Goal: Check status: Check status

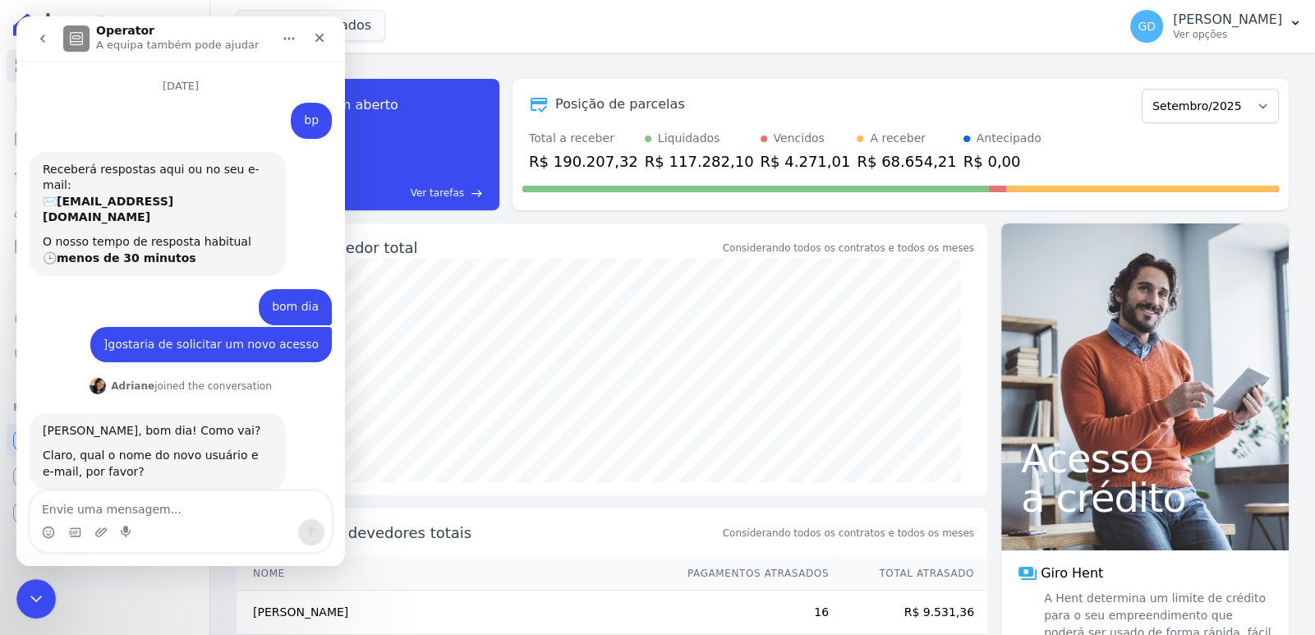
scroll to position [4743, 0]
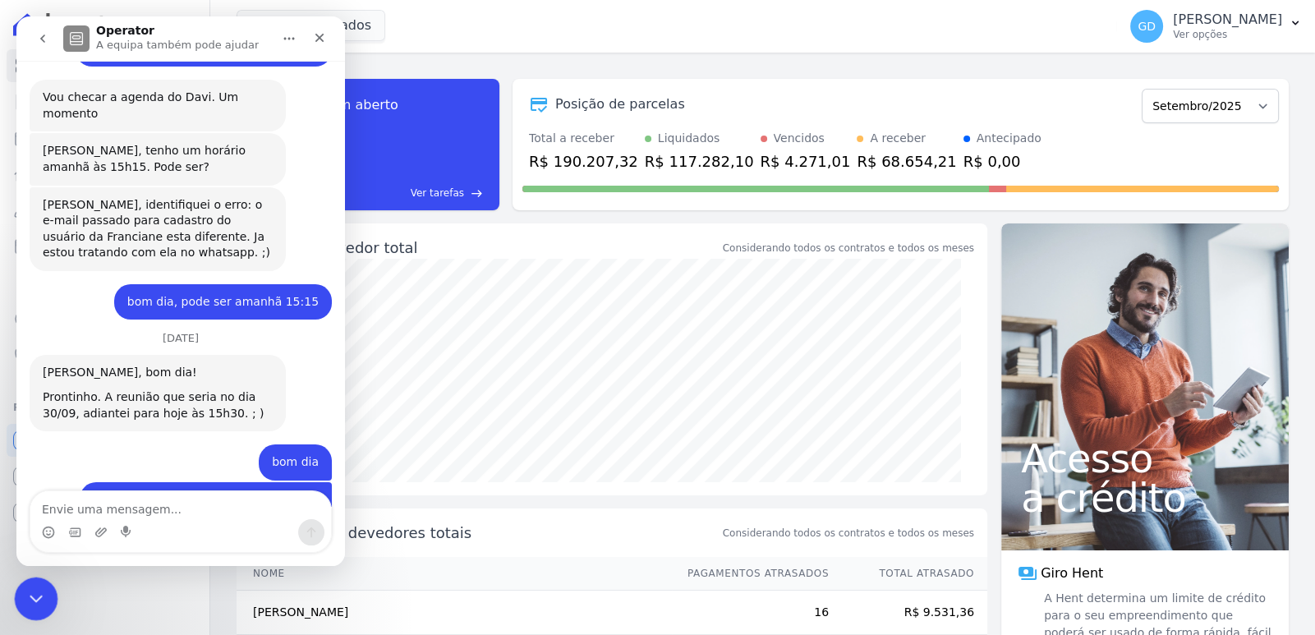
click at [46, 585] on div "Fechar mensagem da Intercom" at bounding box center [33, 596] width 39 height 39
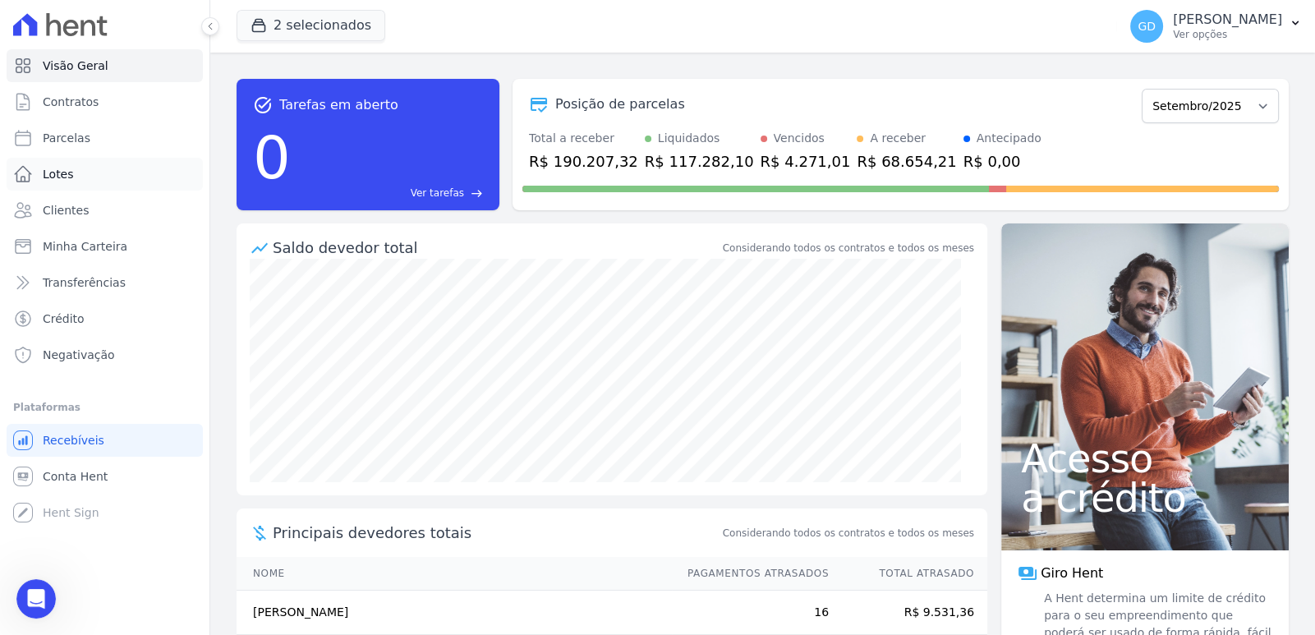
click at [76, 178] on link "Lotes" at bounding box center [105, 174] width 196 height 33
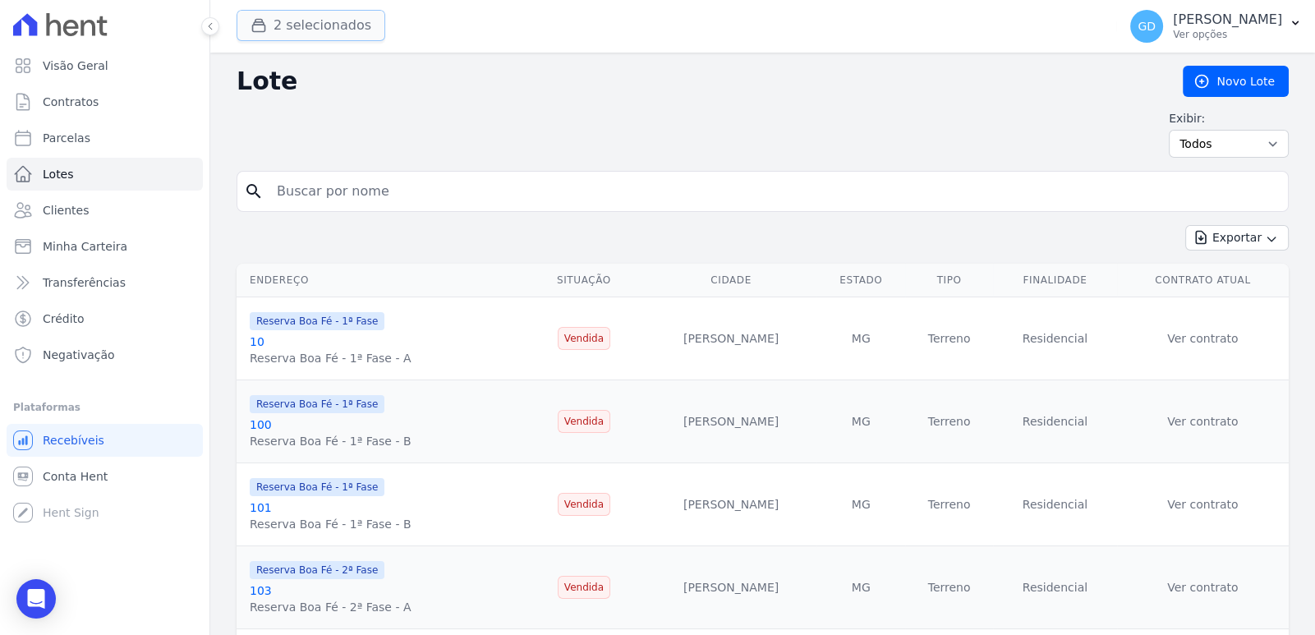
click at [342, 29] on button "2 selecionados" at bounding box center [311, 25] width 149 height 31
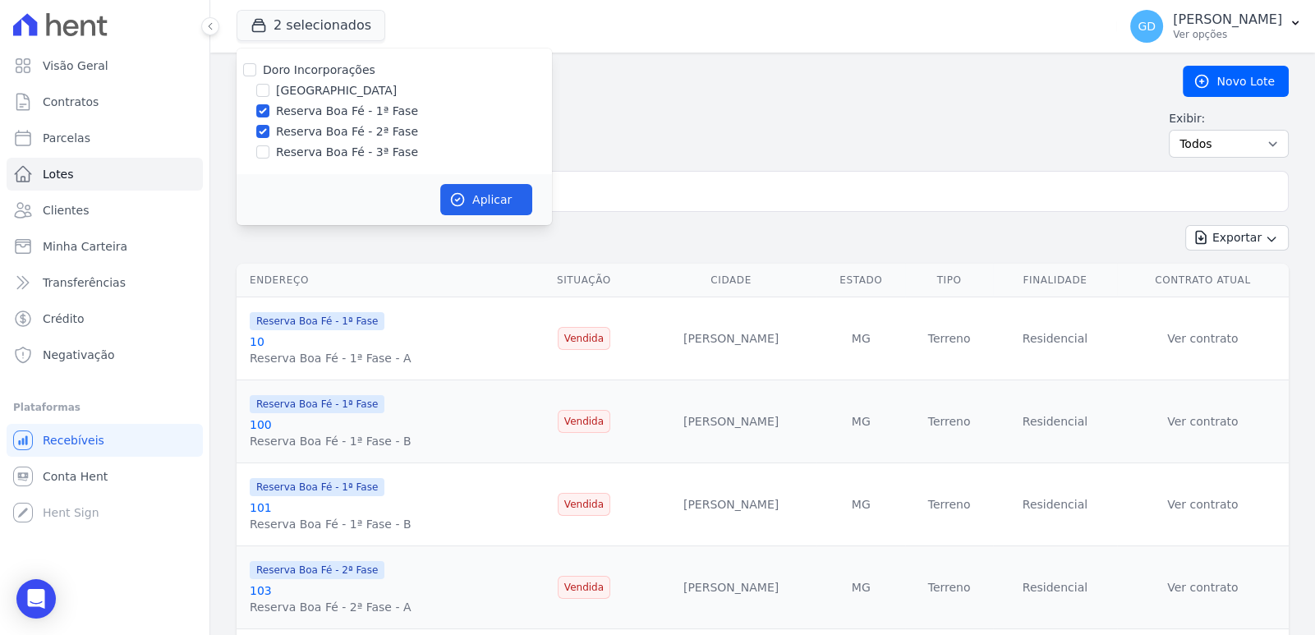
click at [333, 68] on label "Doro Incorporações" at bounding box center [319, 69] width 113 height 13
click at [256, 68] on input "Doro Incorporações" at bounding box center [249, 69] width 13 height 13
checkbox input "true"
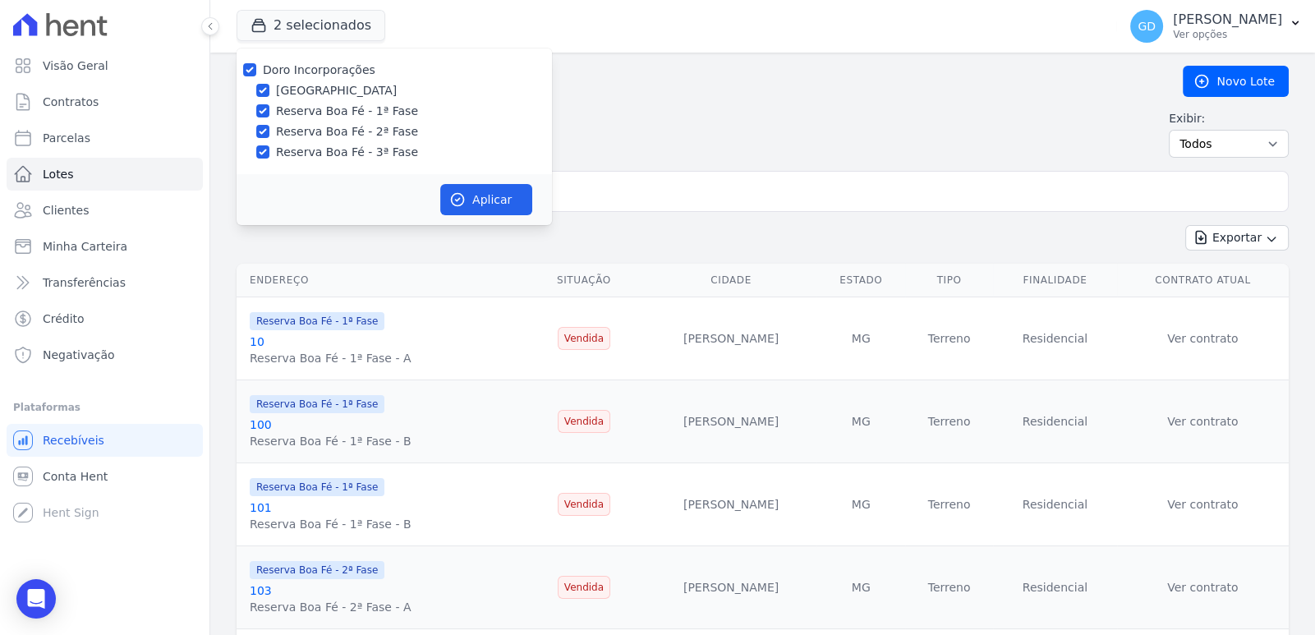
click at [333, 68] on label "Doro Incorporações" at bounding box center [319, 69] width 113 height 13
click at [256, 68] on input "Doro Incorporações" at bounding box center [249, 69] width 13 height 13
checkbox input "false"
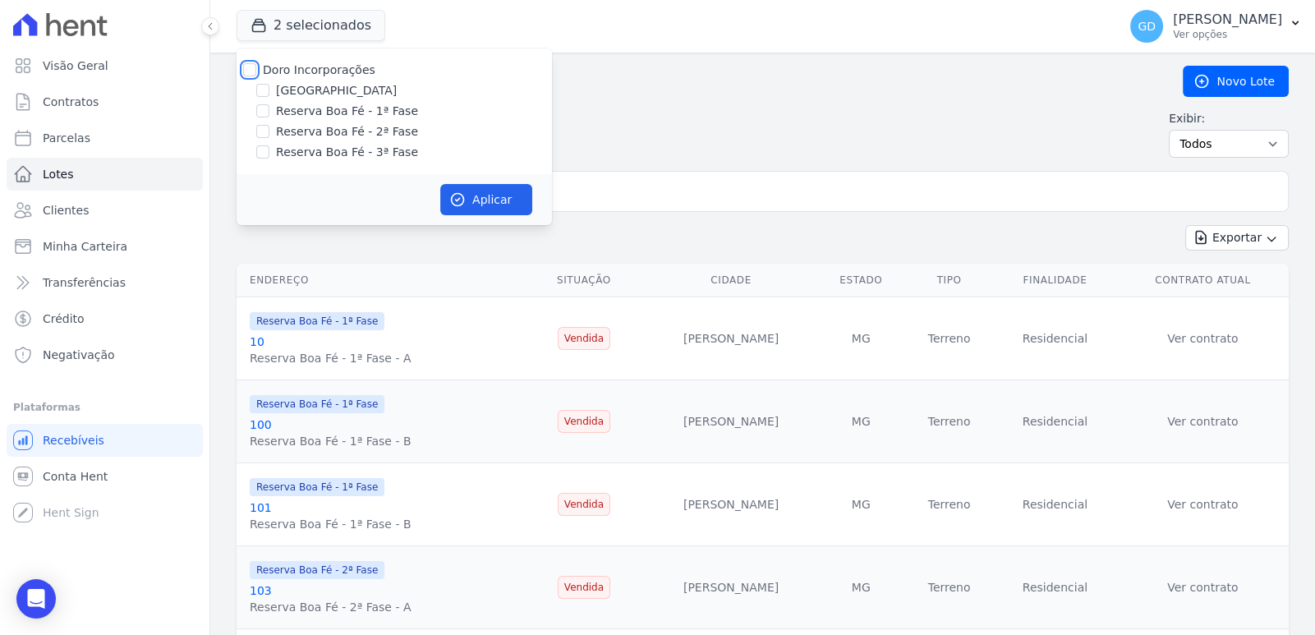
checkbox input "false"
click at [363, 115] on label "Reserva Boa Fé - 1ª Fase" at bounding box center [347, 111] width 142 height 17
click at [269, 115] on input "Reserva Boa Fé - 1ª Fase" at bounding box center [262, 110] width 13 height 13
checkbox input "true"
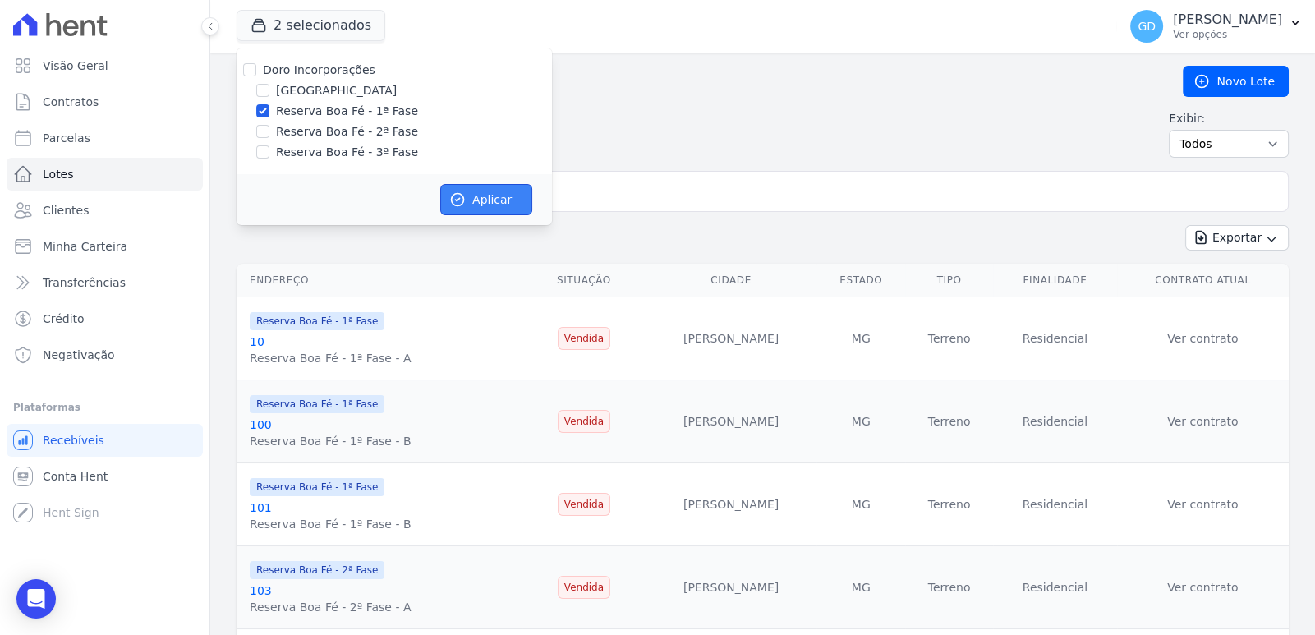
click at [499, 186] on button "Aplicar" at bounding box center [486, 199] width 92 height 31
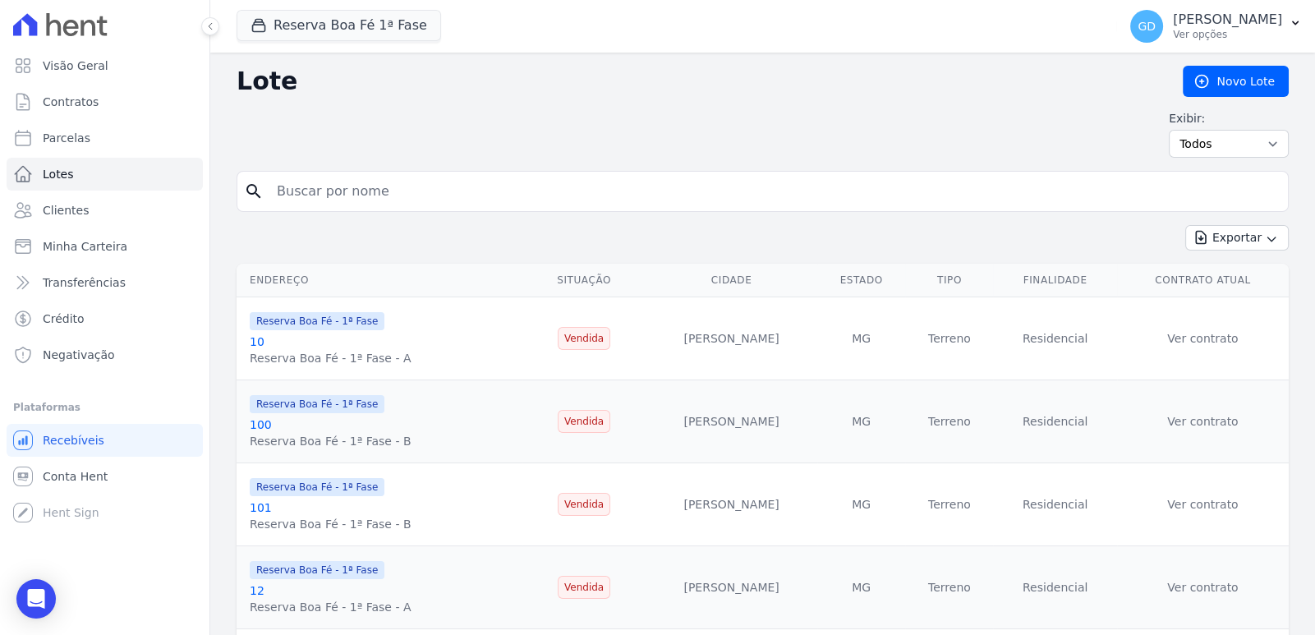
click at [606, 196] on input "search" at bounding box center [774, 191] width 1014 height 33
type input "5"
click at [332, 195] on input "5" at bounding box center [774, 191] width 1014 height 33
type input "6"
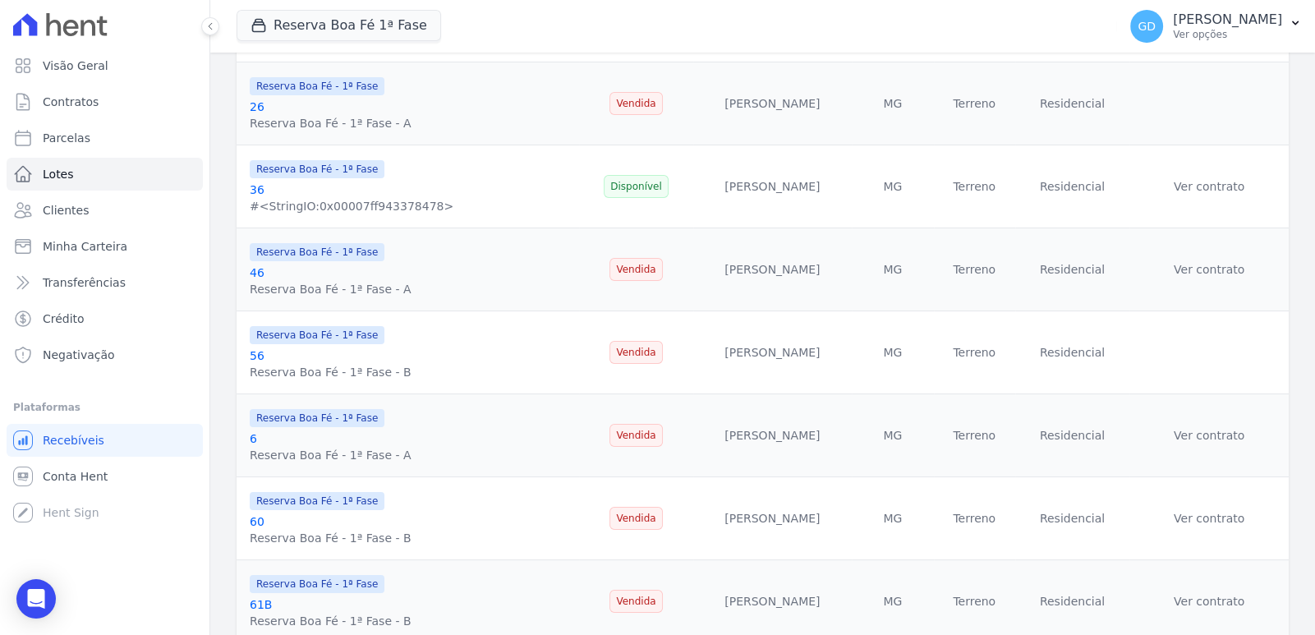
scroll to position [328, 0]
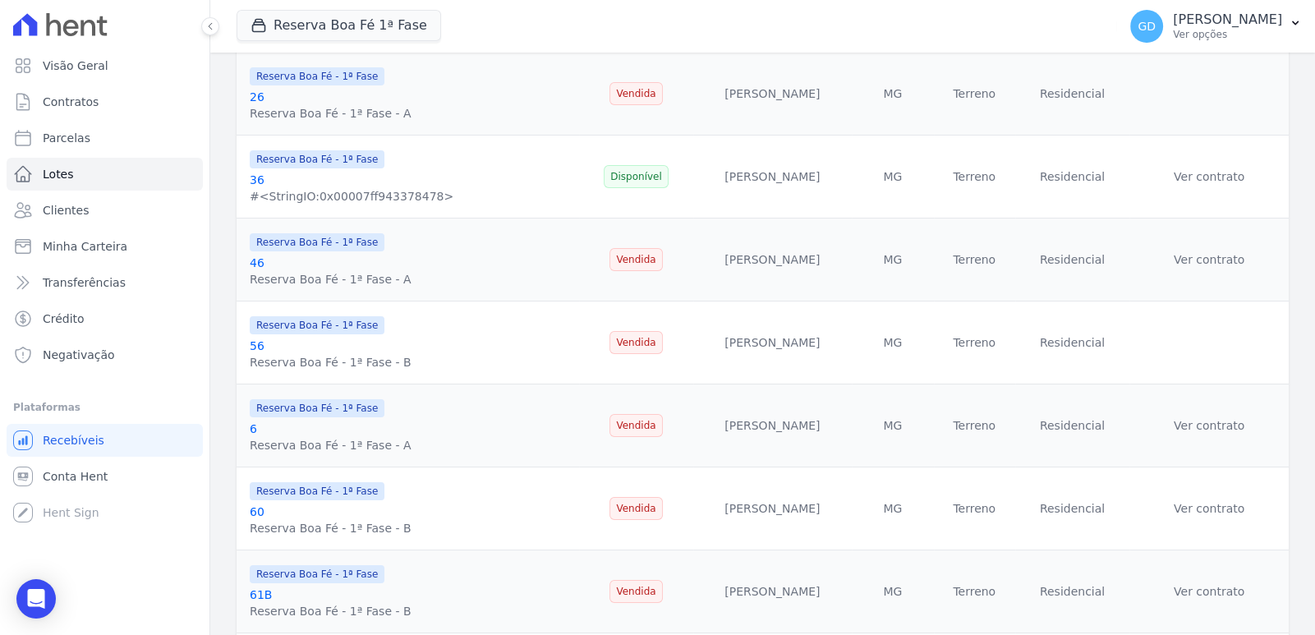
click at [251, 434] on link "6" at bounding box center [253, 428] width 7 height 13
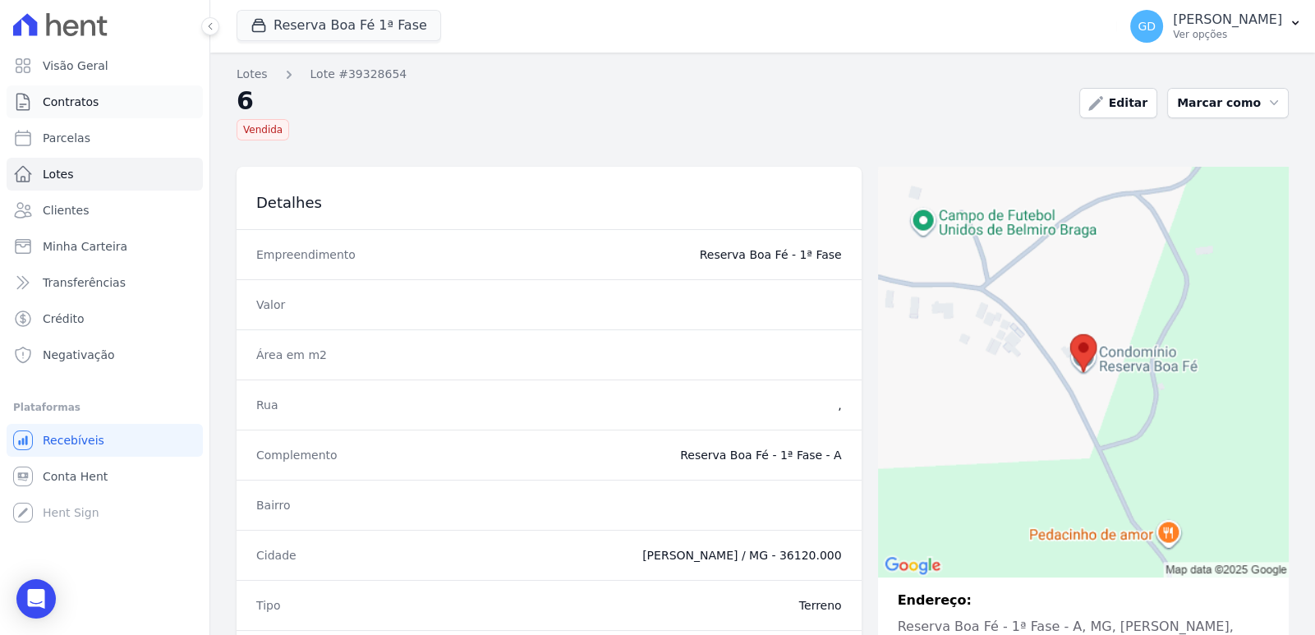
click at [68, 114] on link "Contratos" at bounding box center [105, 101] width 196 height 33
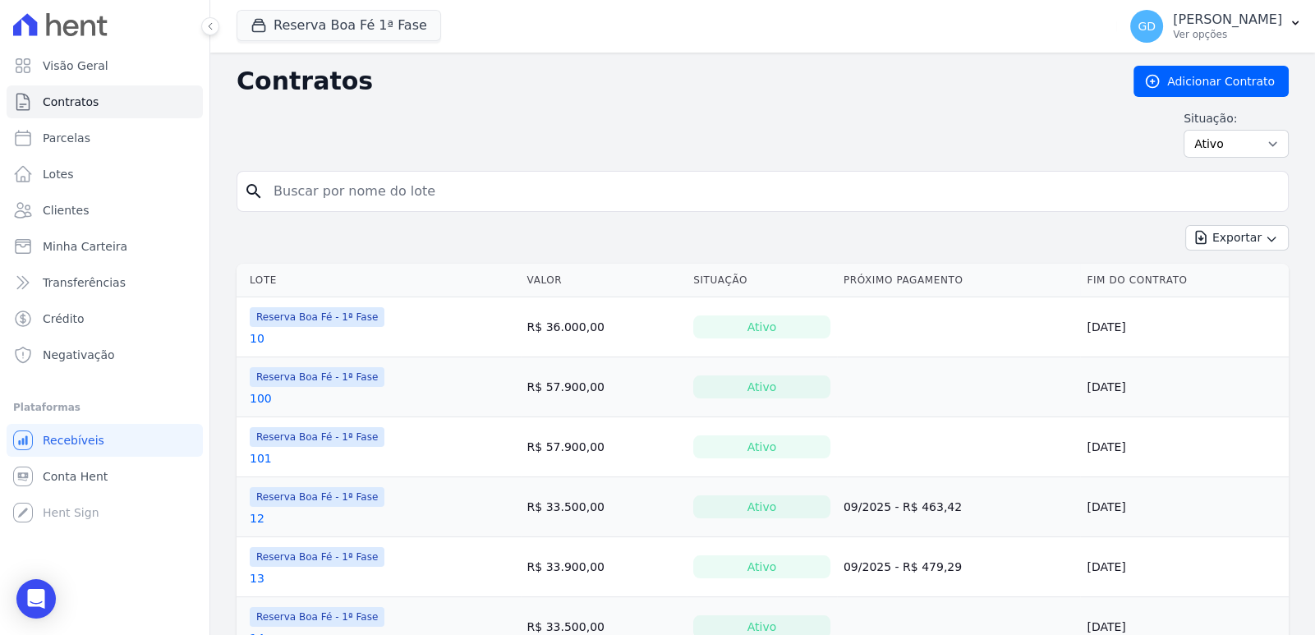
click at [384, 187] on input "search" at bounding box center [773, 191] width 1018 height 33
type input "6"
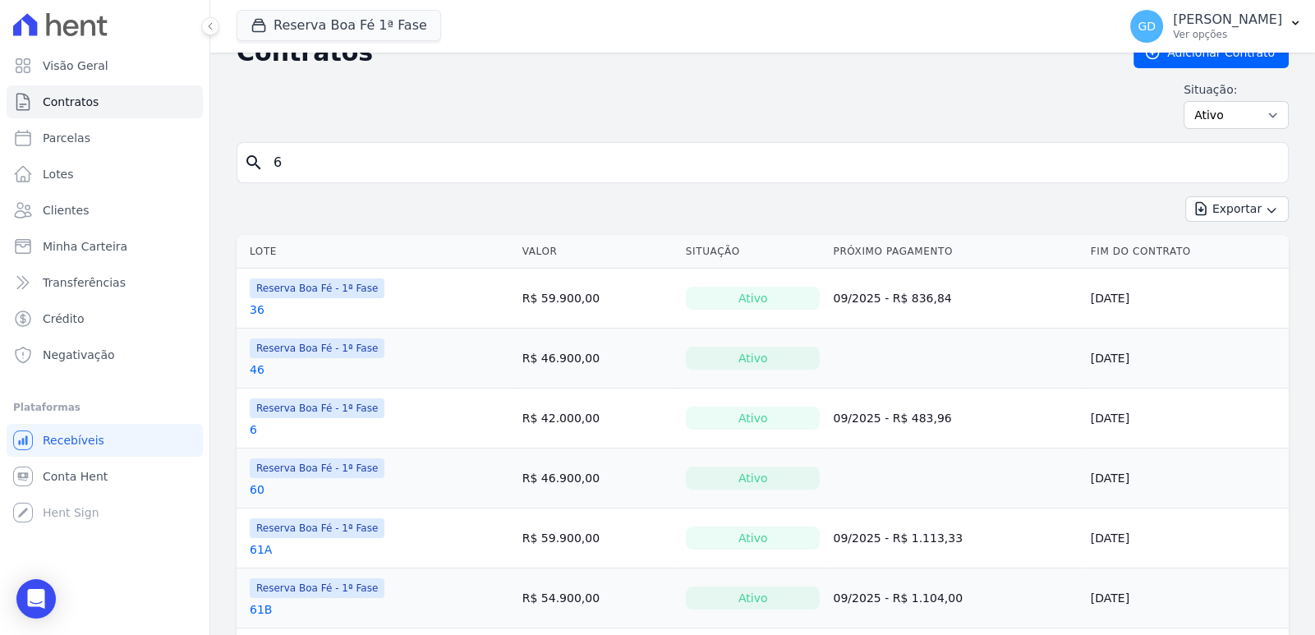
scroll to position [81, 0]
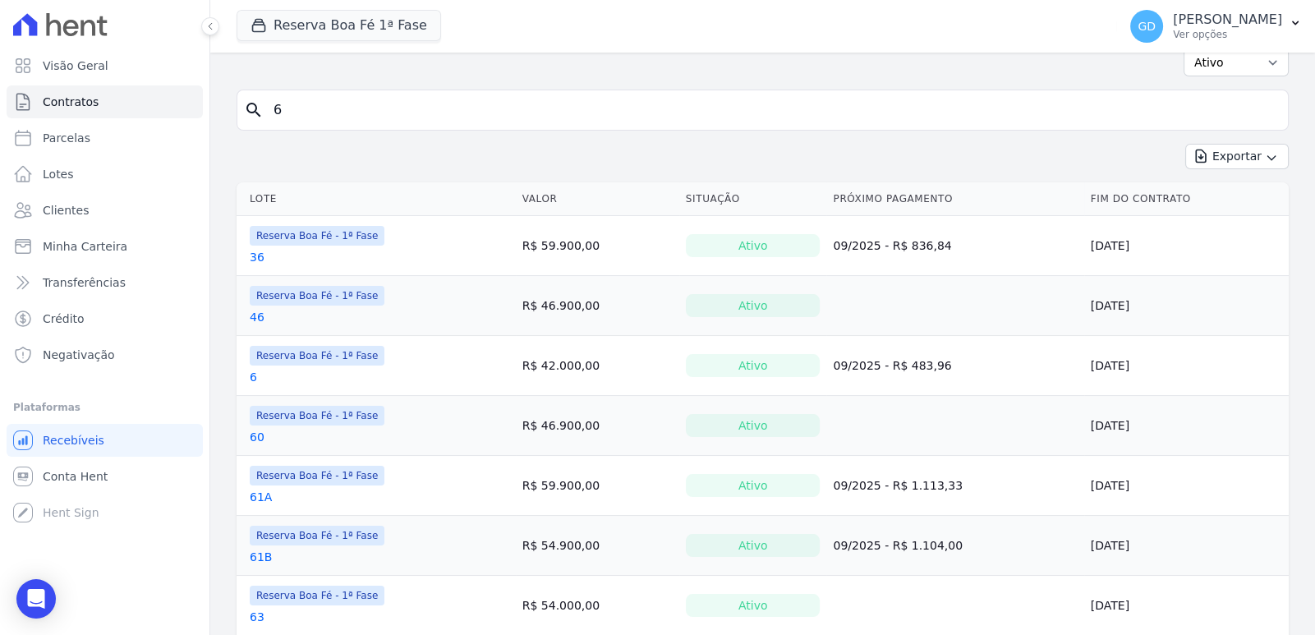
click at [255, 378] on link "6" at bounding box center [253, 377] width 7 height 16
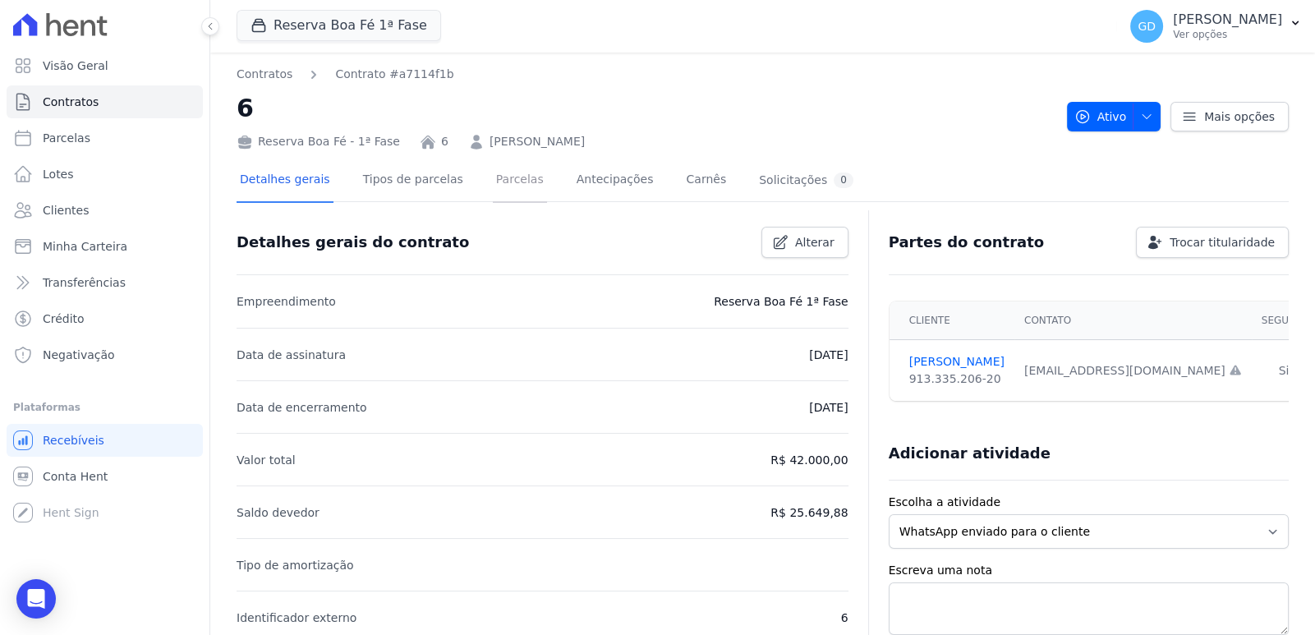
click at [493, 186] on link "Parcelas" at bounding box center [520, 181] width 54 height 44
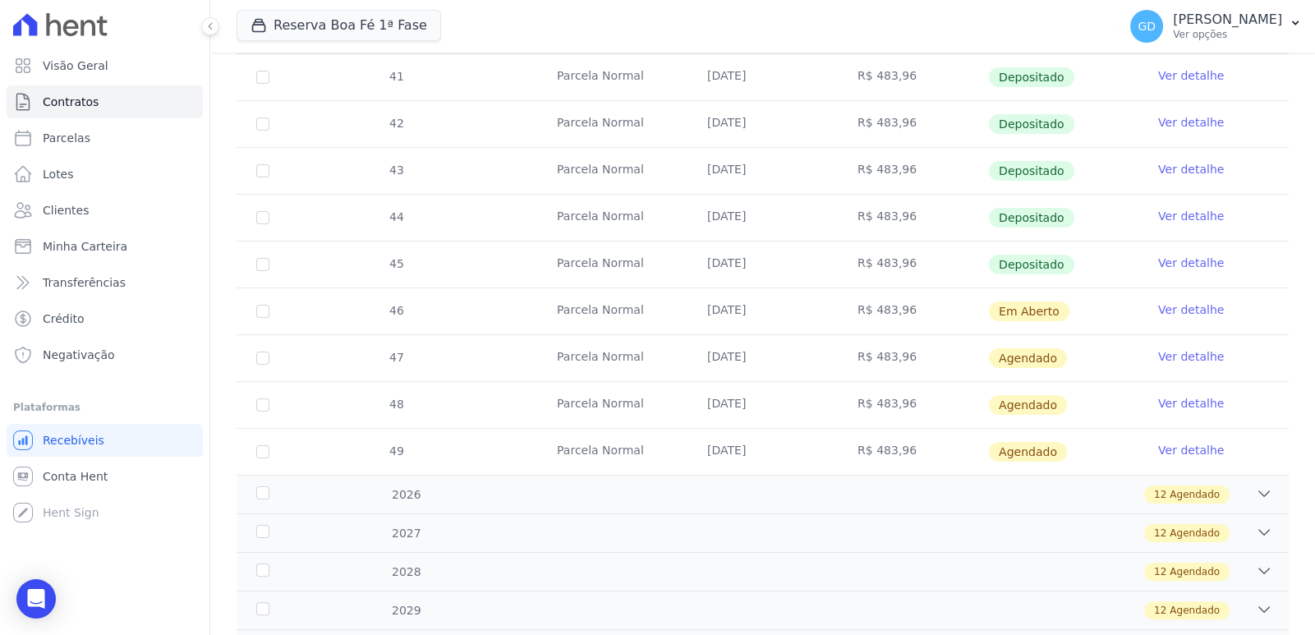
scroll to position [467, 0]
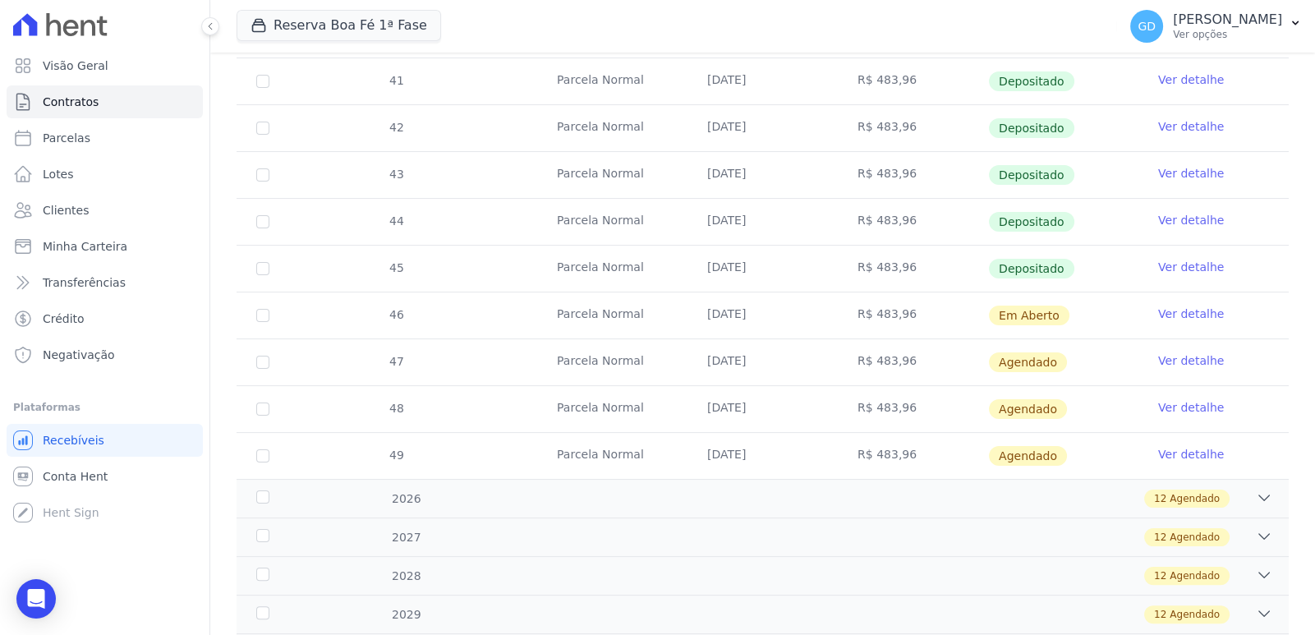
click at [1159, 310] on link "Ver detalhe" at bounding box center [1191, 314] width 66 height 16
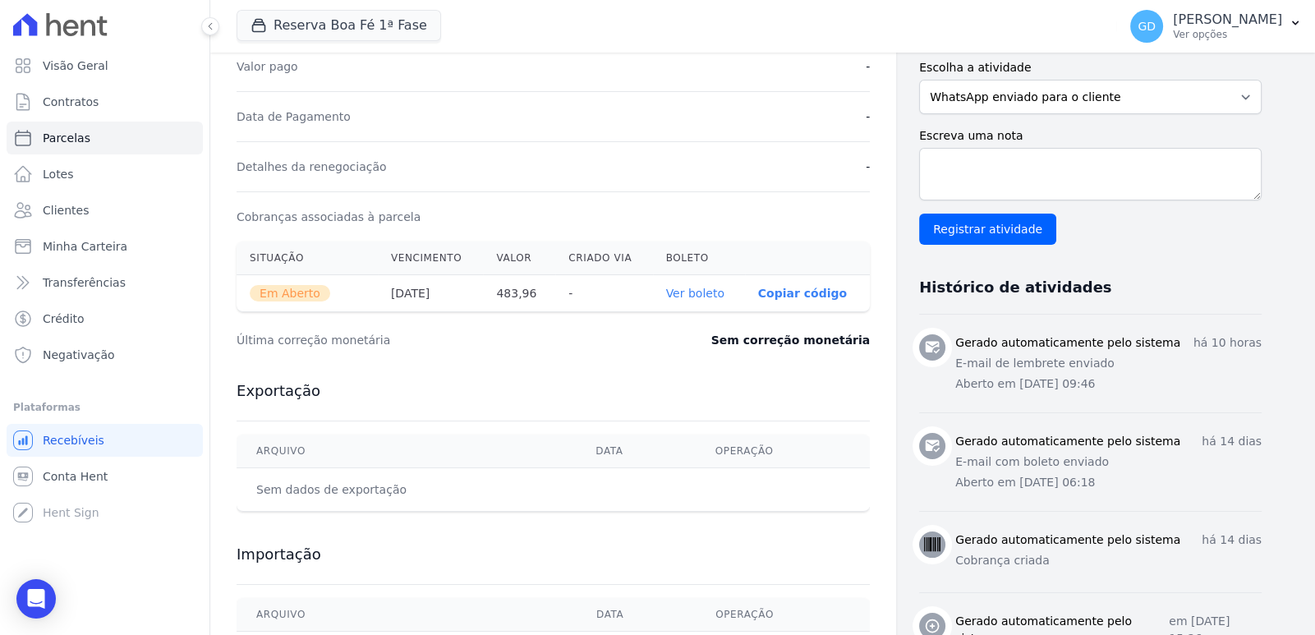
scroll to position [410, 0]
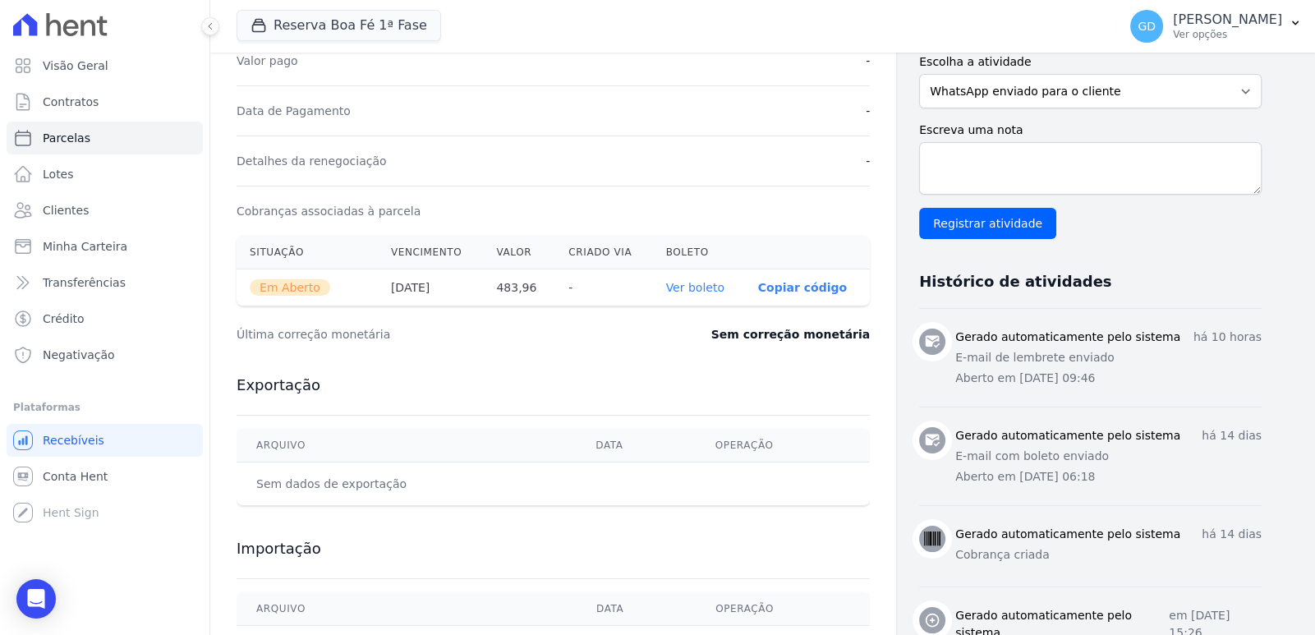
drag, startPoint x: 1078, startPoint y: 379, endPoint x: 1103, endPoint y: 378, distance: 25.5
click at [1103, 378] on p "Aberto em [DATE] 09:46" at bounding box center [1108, 378] width 306 height 17
click at [1120, 376] on p "Aberto em [DATE] 09:46" at bounding box center [1108, 378] width 306 height 17
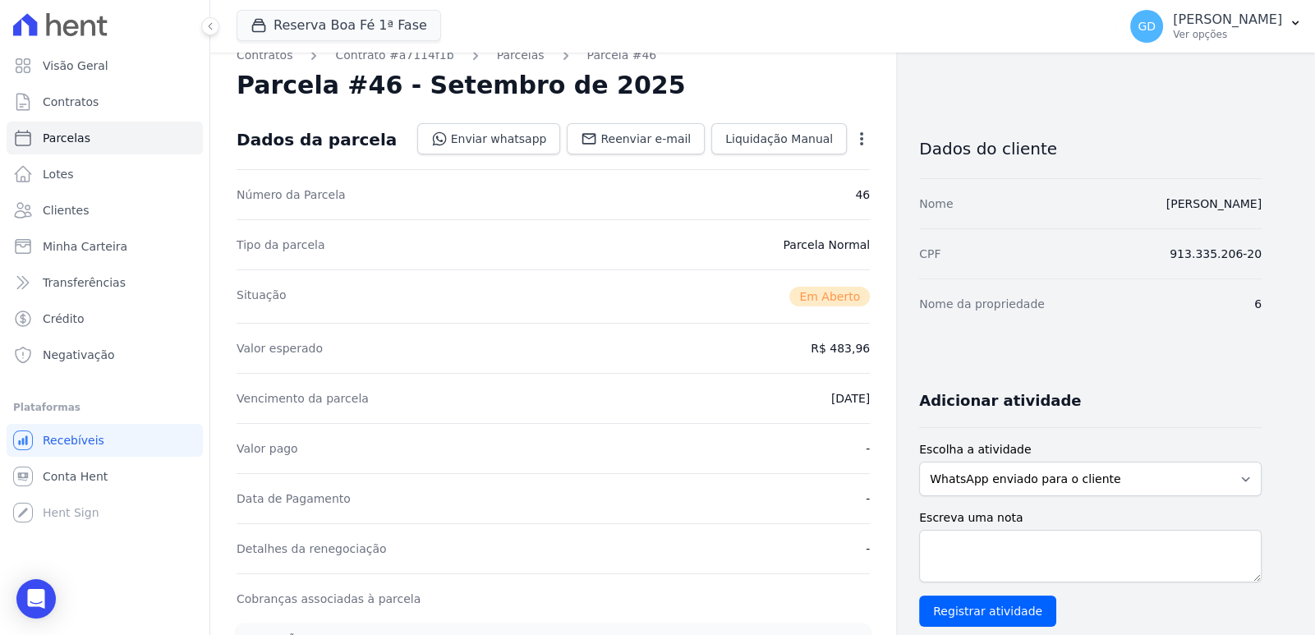
scroll to position [0, 0]
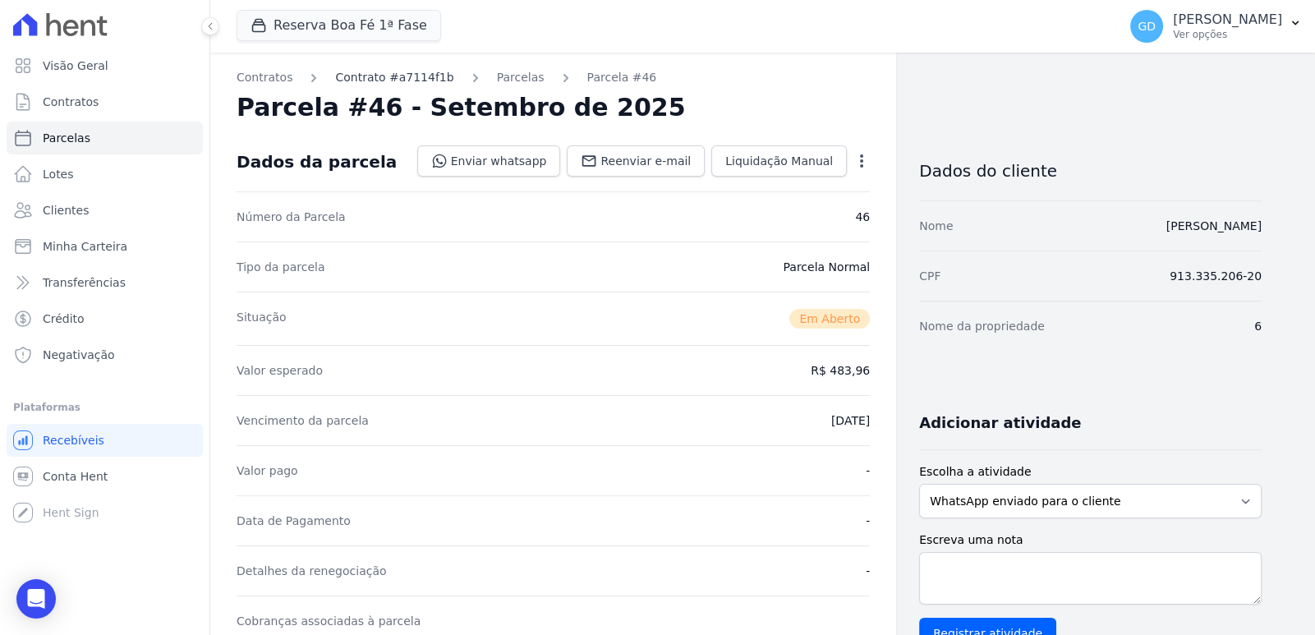
click at [367, 80] on link "Contrato #a7114f1b" at bounding box center [394, 77] width 118 height 17
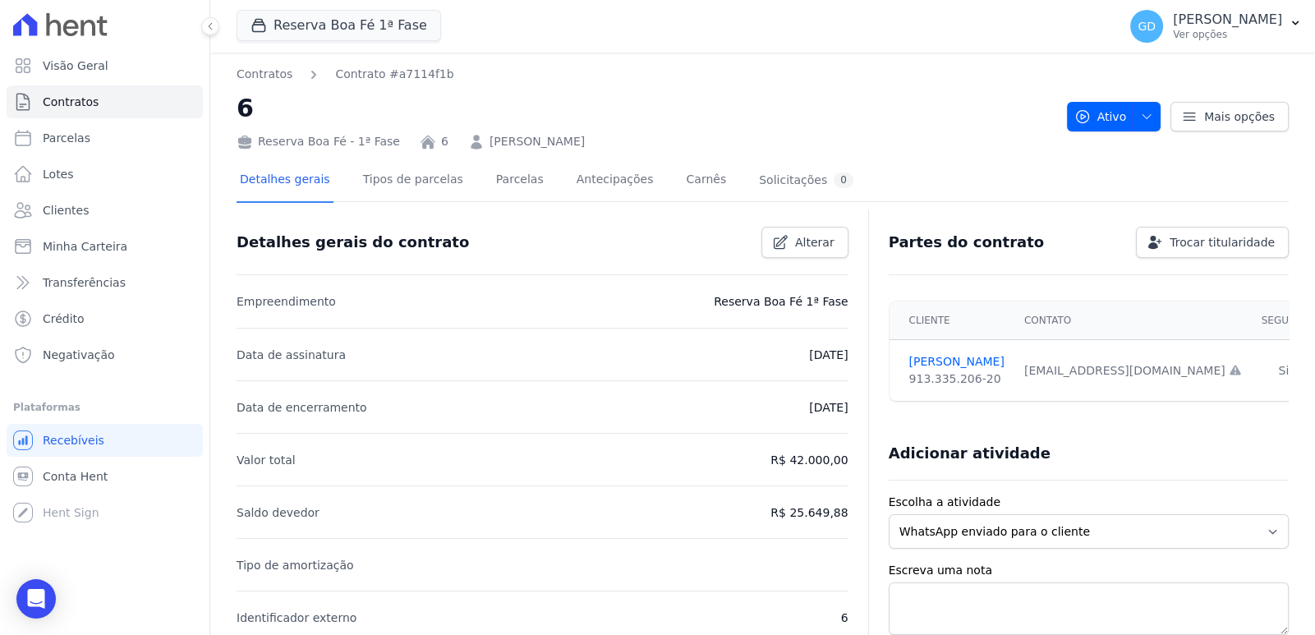
drag, startPoint x: 1030, startPoint y: 364, endPoint x: 1105, endPoint y: 382, distance: 76.9
click at [1114, 372] on td "[EMAIL_ADDRESS][DOMAIN_NAME] Email e telefone não confirmados." at bounding box center [1132, 371] width 237 height 62
click at [1104, 401] on div "Cliente Contato Segurado [PERSON_NAME] 913.335.206-20 [EMAIL_ADDRESS][DOMAIN_NA…" at bounding box center [1108, 351] width 439 height 113
click at [493, 183] on link "Parcelas" at bounding box center [520, 181] width 54 height 44
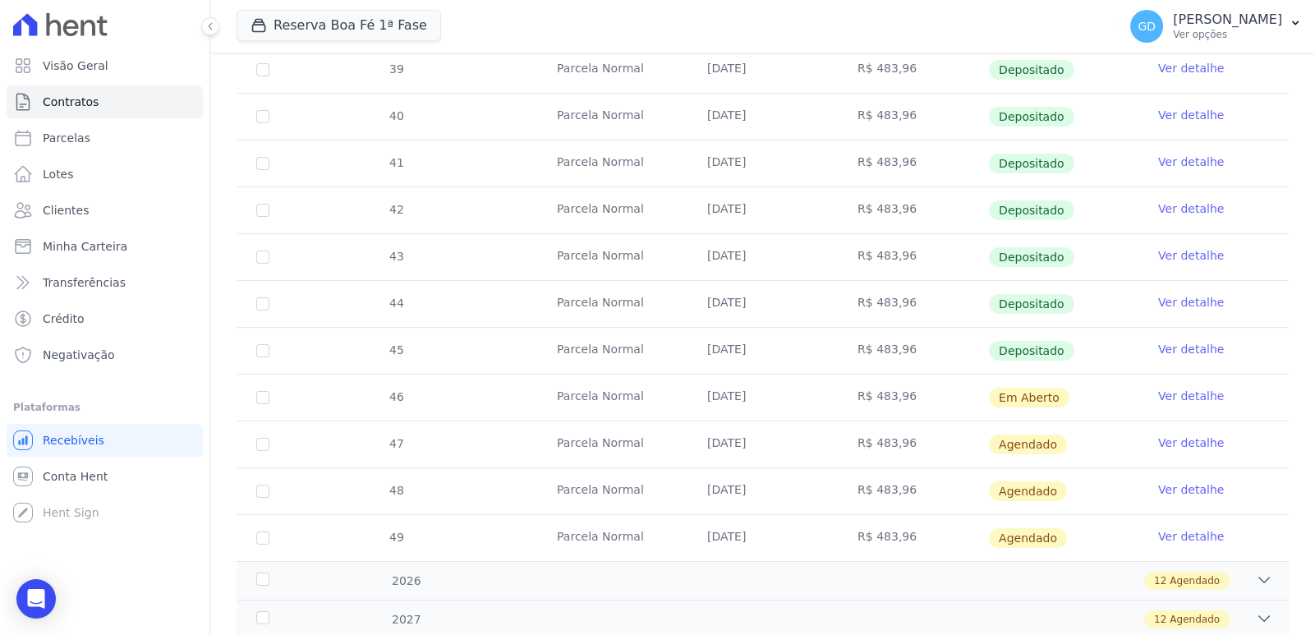
scroll to position [410, 0]
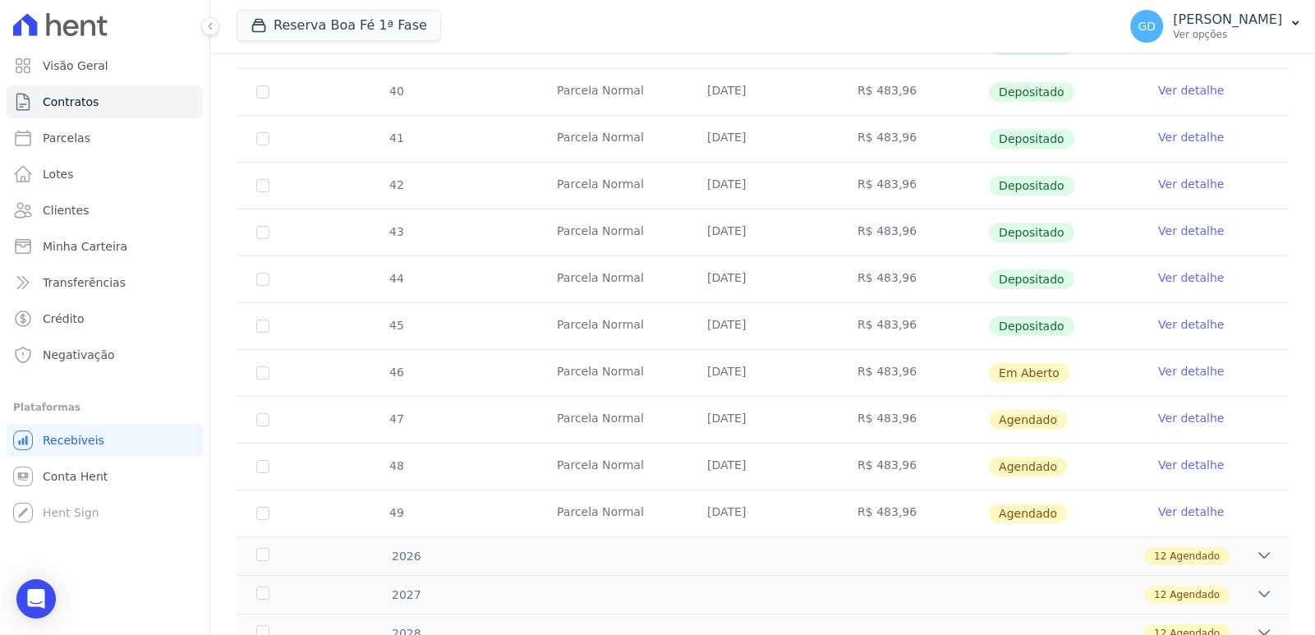
click at [1158, 374] on link "Ver detalhe" at bounding box center [1191, 371] width 66 height 16
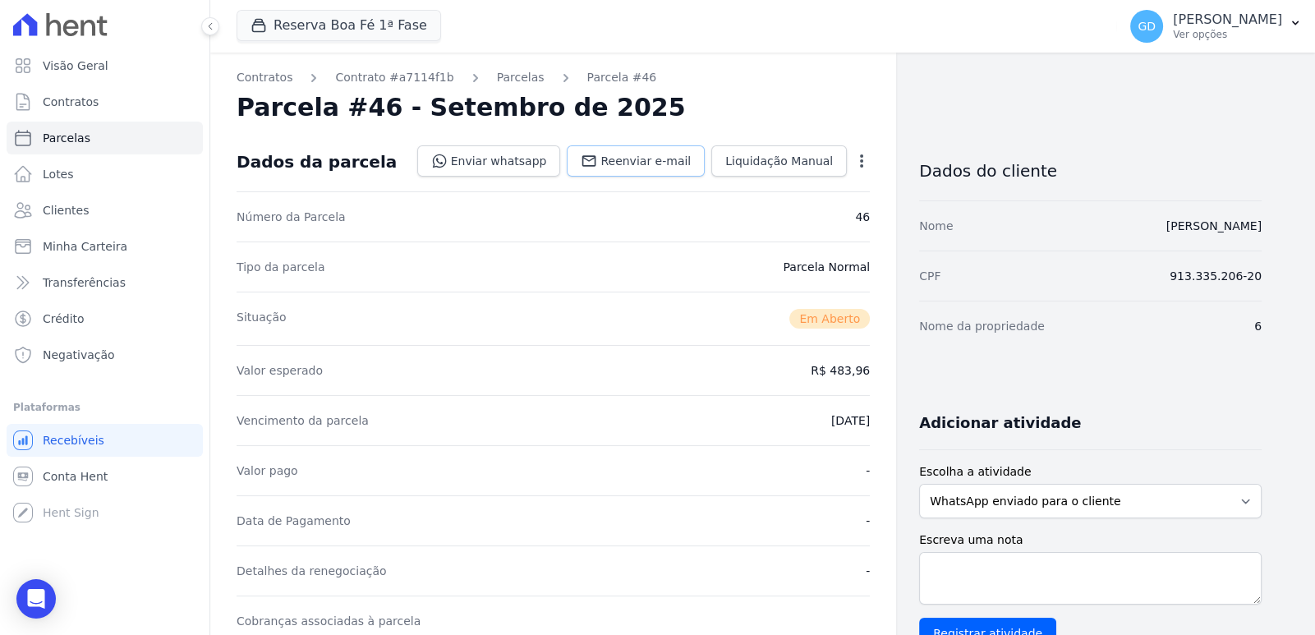
click at [661, 165] on span "Reenviar e-mail" at bounding box center [645, 161] width 90 height 16
click at [859, 167] on icon "button" at bounding box center [861, 161] width 16 height 16
click at [886, 167] on div "Contratos Contrato #a7114f1b [GEOGRAPHIC_DATA] Parcela #46 [GEOGRAPHIC_DATA] #4…" at bounding box center [553, 583] width 686 height 1060
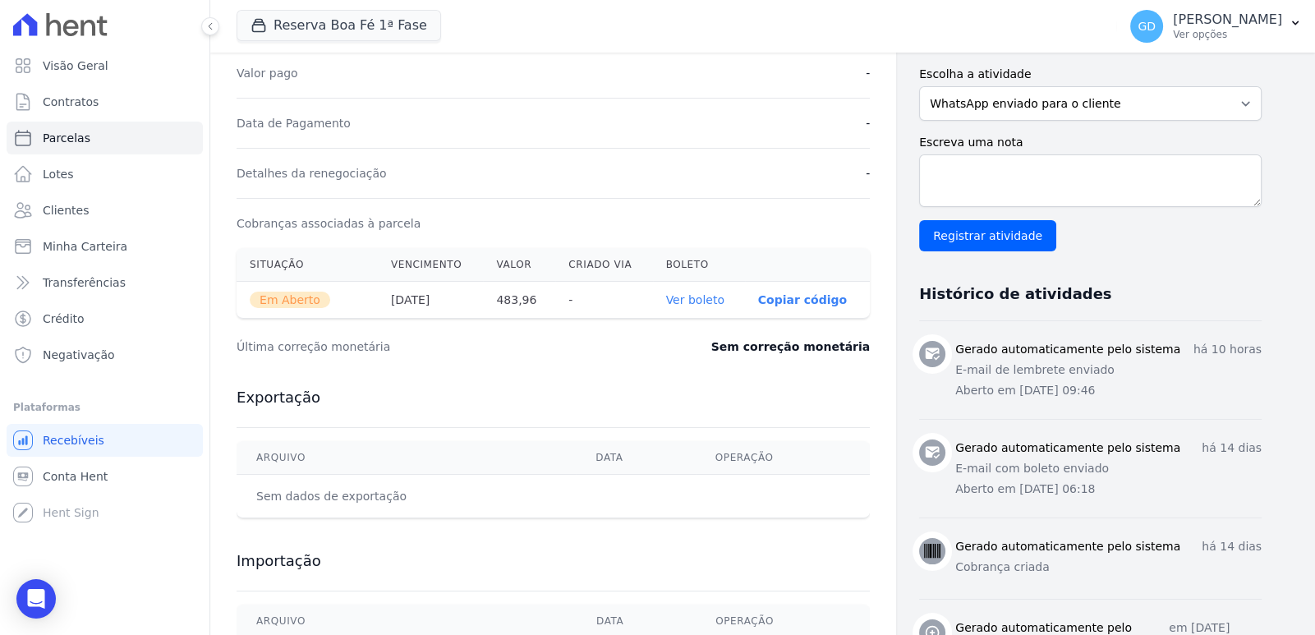
scroll to position [410, 0]
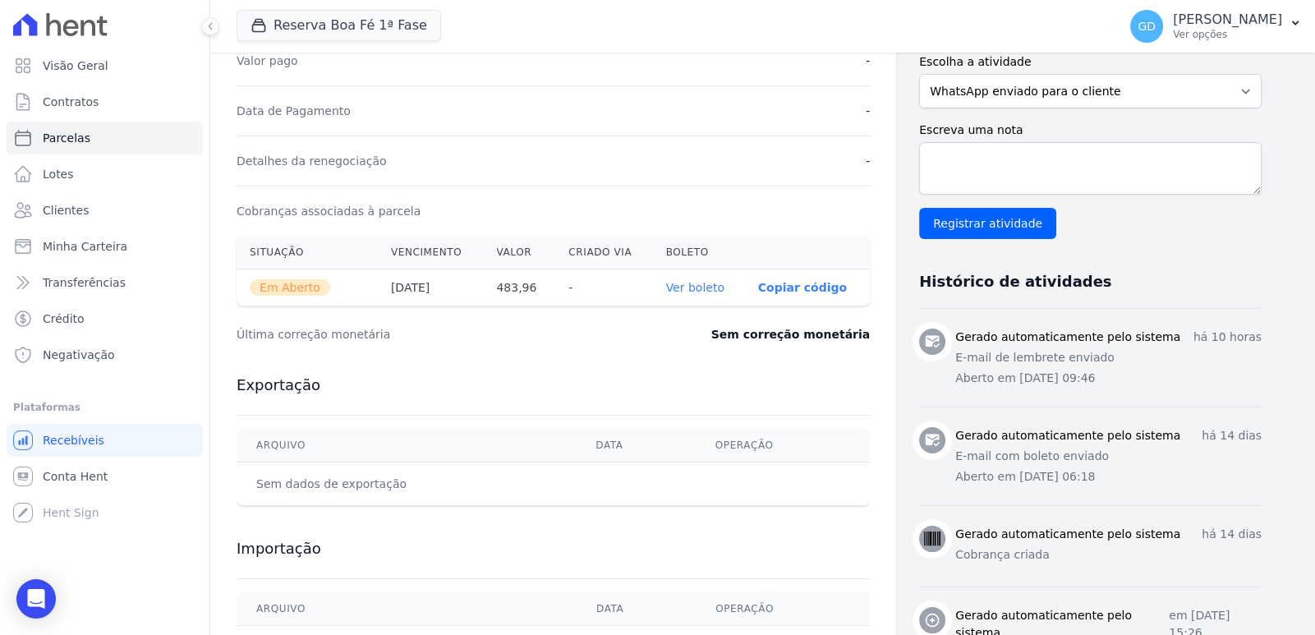
click at [699, 281] on link "Ver boleto" at bounding box center [695, 287] width 58 height 13
